Goal: Task Accomplishment & Management: Complete application form

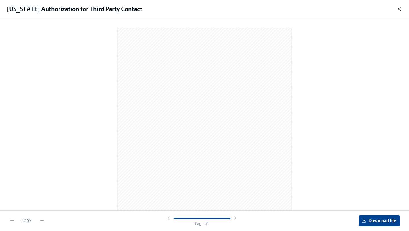
click at [399, 9] on icon "button" at bounding box center [399, 9] width 3 height 3
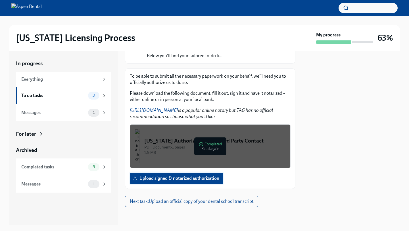
click at [159, 180] on span "Upload signed & notarized authorization" at bounding box center [177, 178] width 86 height 6
click at [0, 0] on input "Upload signed & notarized authorization" at bounding box center [0, 0] width 0 height 0
click at [166, 181] on label "Upload signed & notarized authorization" at bounding box center [176, 178] width 93 height 11
click at [0, 0] on input "Upload signed & notarized authorization" at bounding box center [0, 0] width 0 height 0
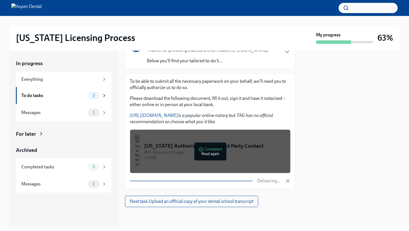
scroll to position [63, 0]
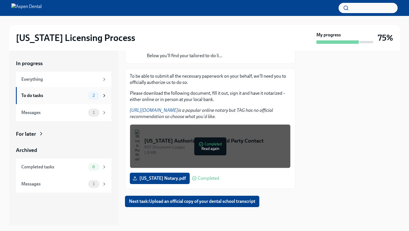
click at [68, 96] on div "To do tasks" at bounding box center [53, 95] width 65 height 6
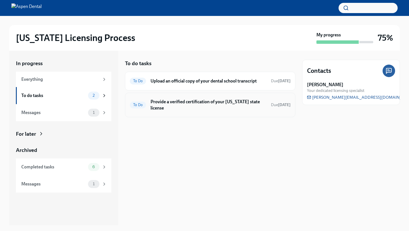
click at [172, 110] on h6 "Provide a verified certification of your [US_STATE] state license" at bounding box center [209, 105] width 116 height 13
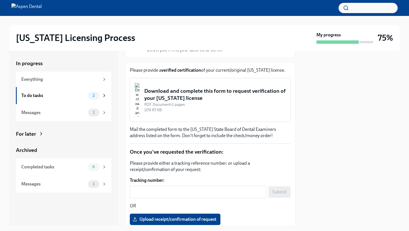
scroll to position [48, 0]
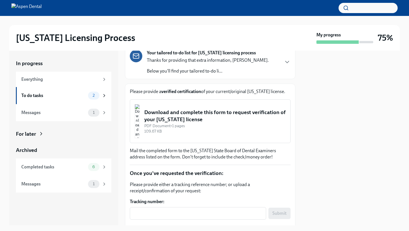
click at [175, 120] on div "Download and complete this form to request verification of your [US_STATE] lice…" at bounding box center [215, 116] width 142 height 14
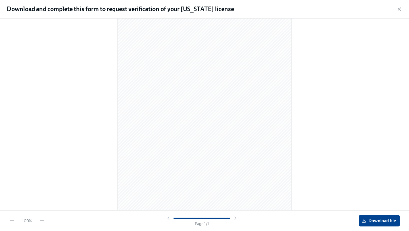
scroll to position [43, 0]
click at [379, 221] on span "Download file" at bounding box center [379, 221] width 33 height 6
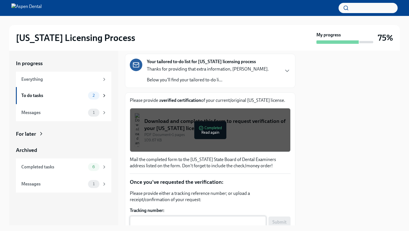
scroll to position [38, 0]
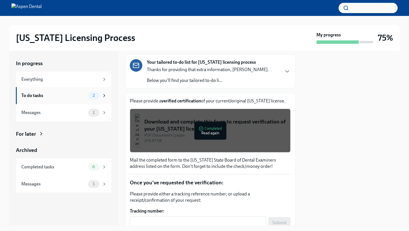
click at [76, 101] on div "To do tasks 2" at bounding box center [63, 95] width 95 height 17
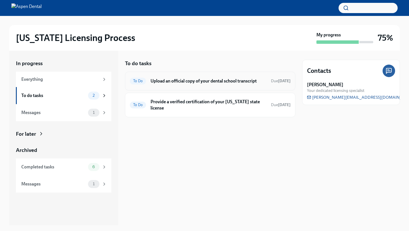
click at [187, 79] on h6 "Upload an official copy of your dental school transcript" at bounding box center [209, 81] width 116 height 6
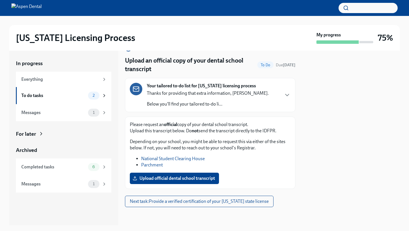
scroll to position [15, 0]
click at [157, 166] on link "Parchment" at bounding box center [152, 164] width 22 height 5
